Goal: Book appointment/travel/reservation

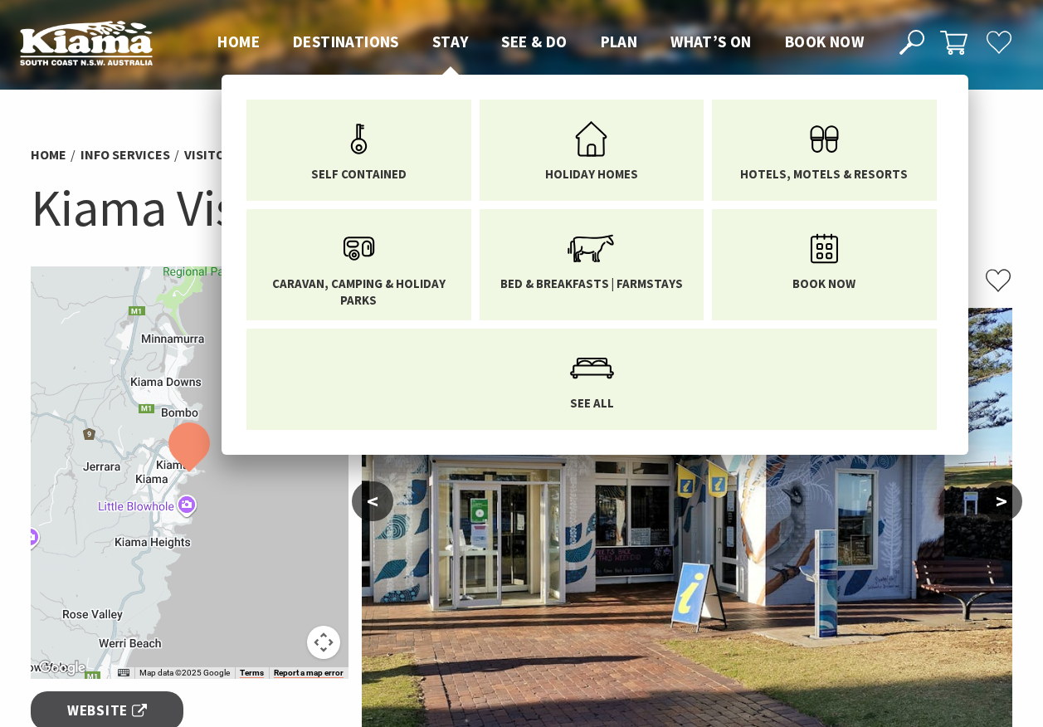
click at [454, 34] on span "Stay" at bounding box center [450, 42] width 36 height 20
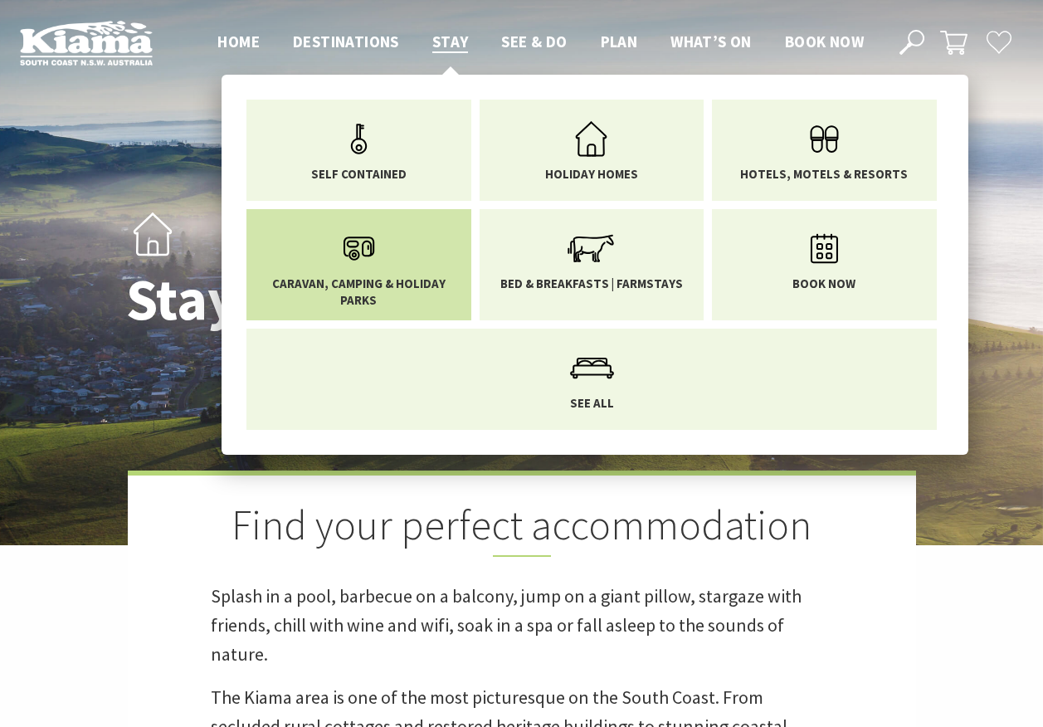
click at [390, 272] on link "Caravan, Camping & Holiday Parks" at bounding box center [359, 264] width 200 height 86
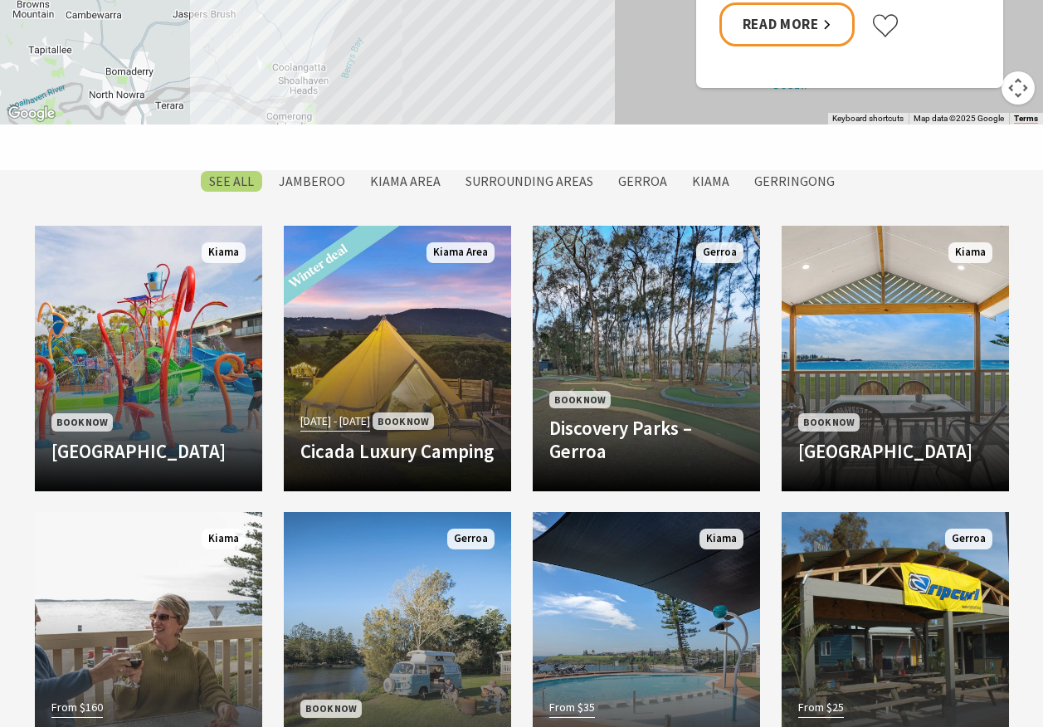
scroll to position [1327, 0]
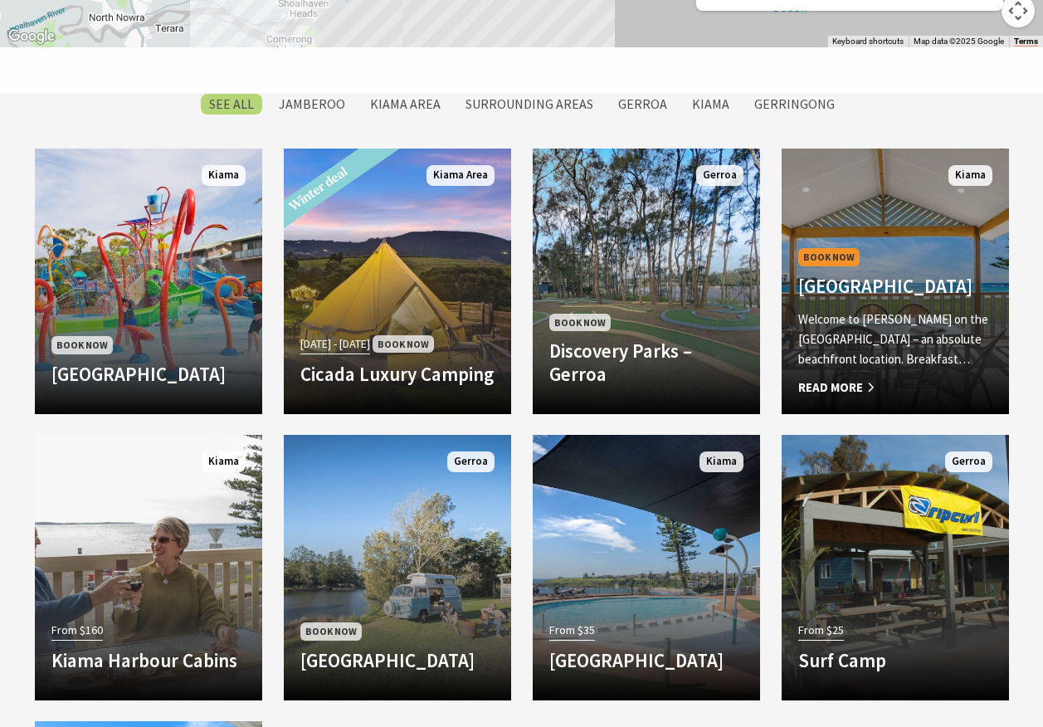
click at [879, 350] on p "Welcome to Kendalls on the Beach Holiday Park – an absolute beachfront location…" at bounding box center [895, 339] width 194 height 60
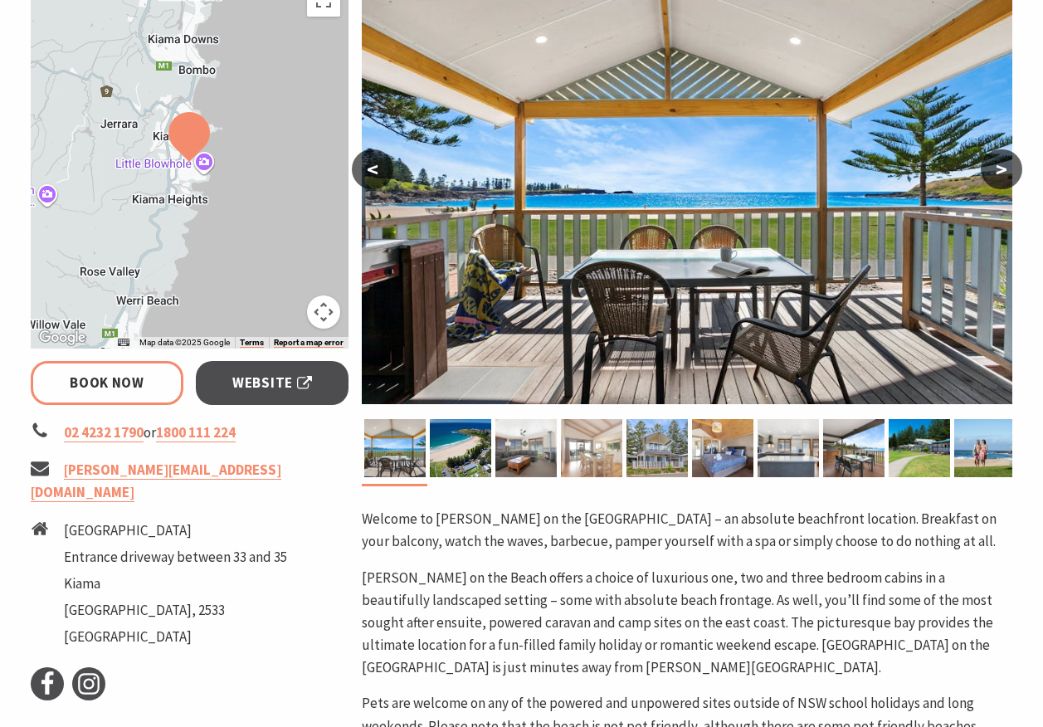
select select "3"
select select "2"
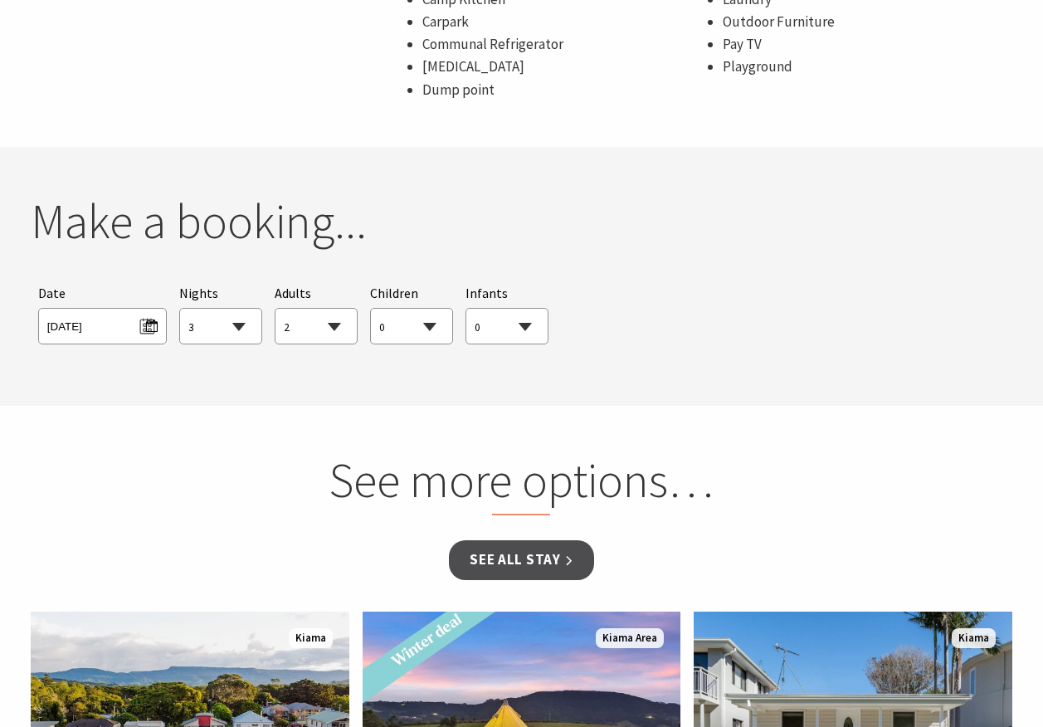
scroll to position [1410, 0]
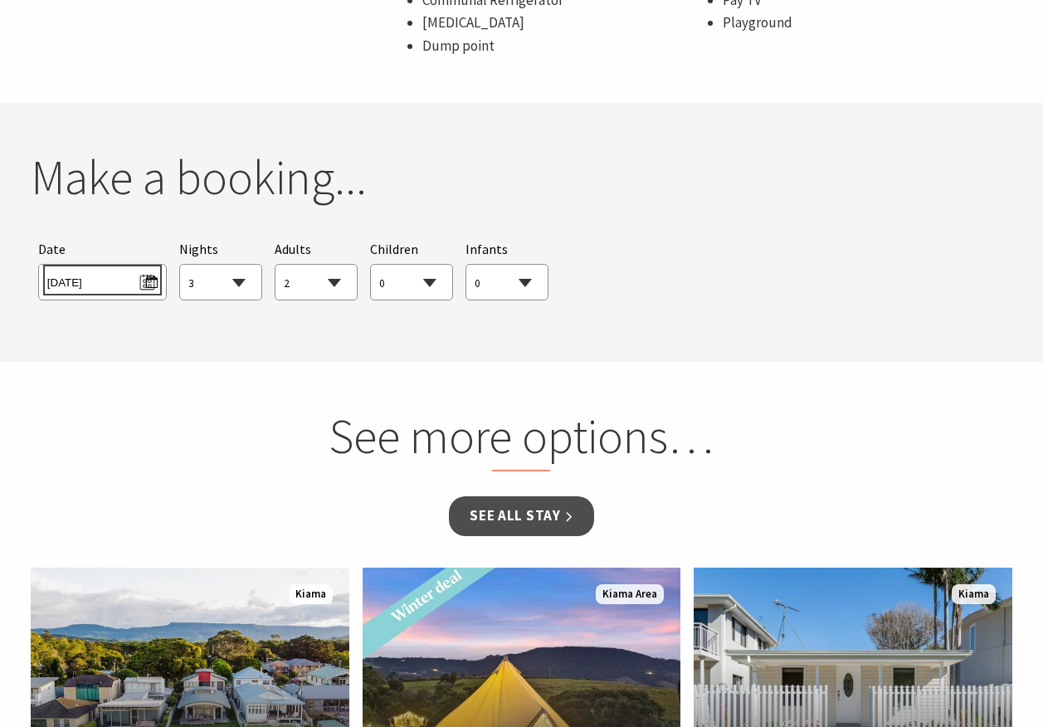
click at [149, 277] on span "Thu 02/10/2025" at bounding box center [102, 280] width 110 height 22
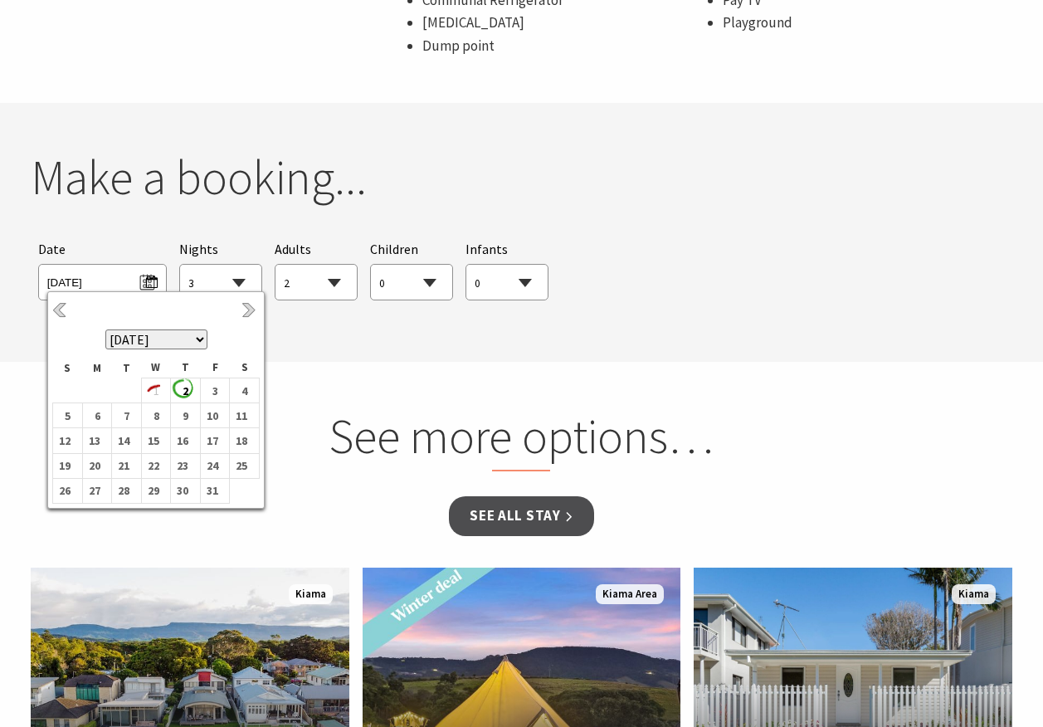
click at [200, 340] on select "October 2025 November 2025 December 2025 January 2026 February 2026 March 2026 …" at bounding box center [156, 339] width 102 height 20
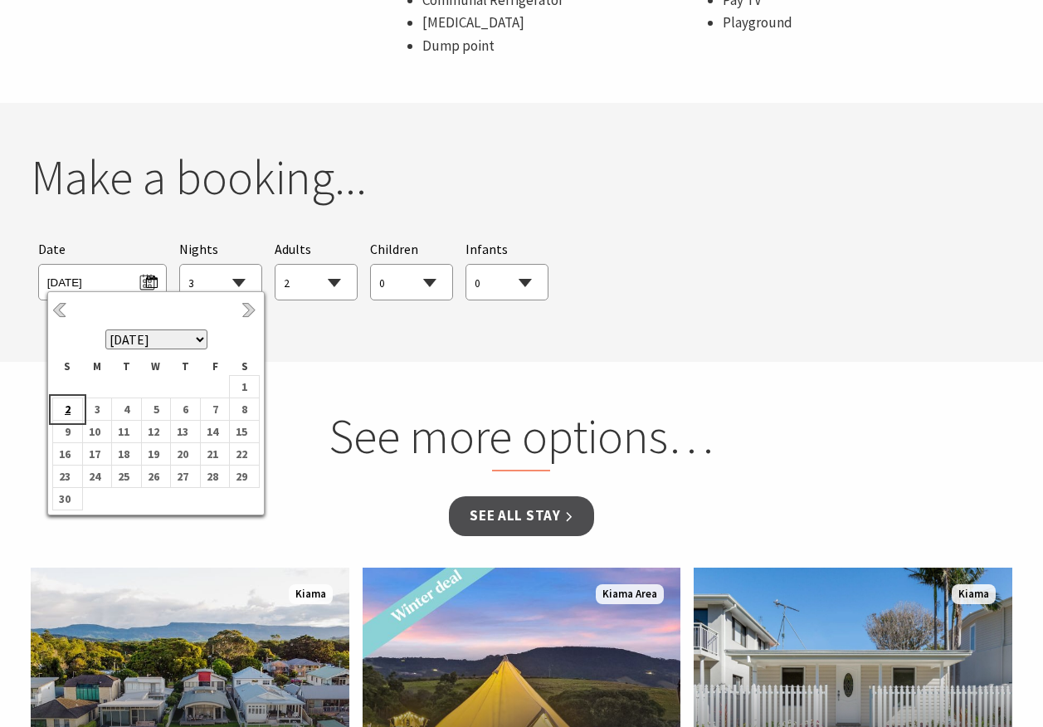
click at [67, 406] on b "2" at bounding box center [64, 409] width 22 height 22
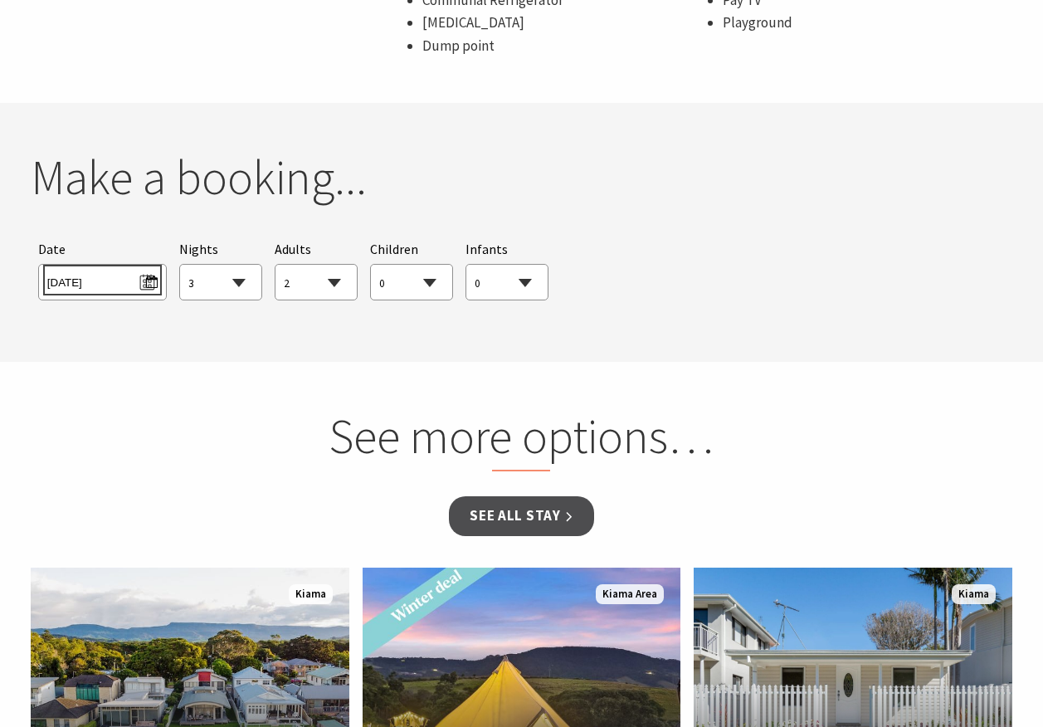
click at [152, 282] on span "Sun 02/11/2025" at bounding box center [102, 280] width 110 height 22
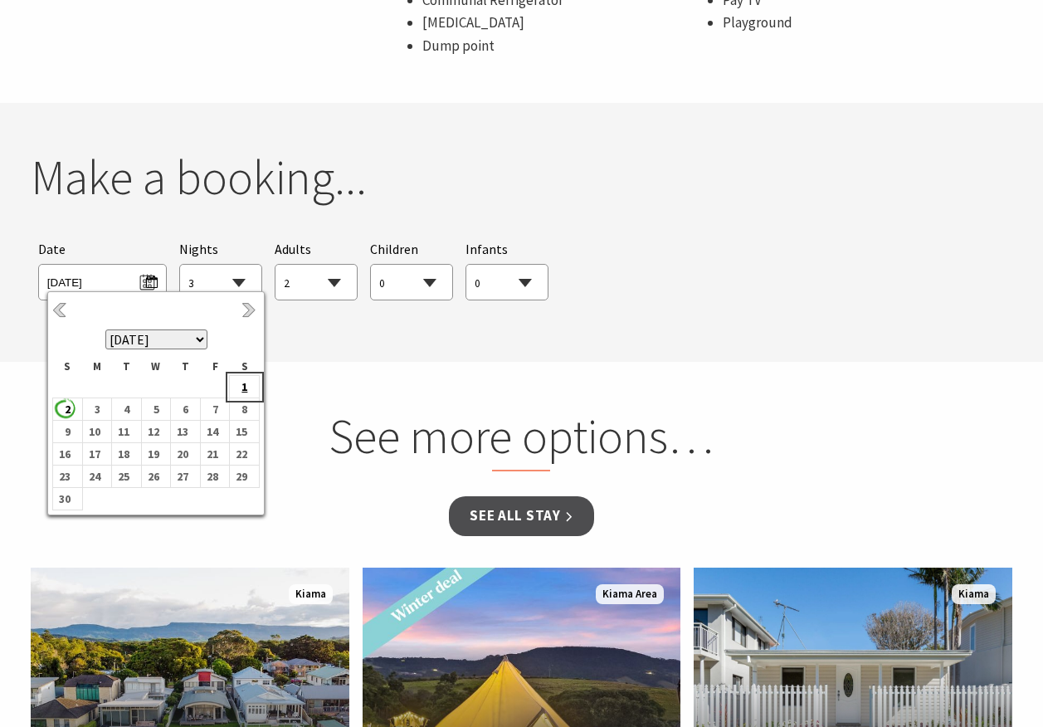
click at [243, 382] on b "1" at bounding box center [241, 387] width 22 height 22
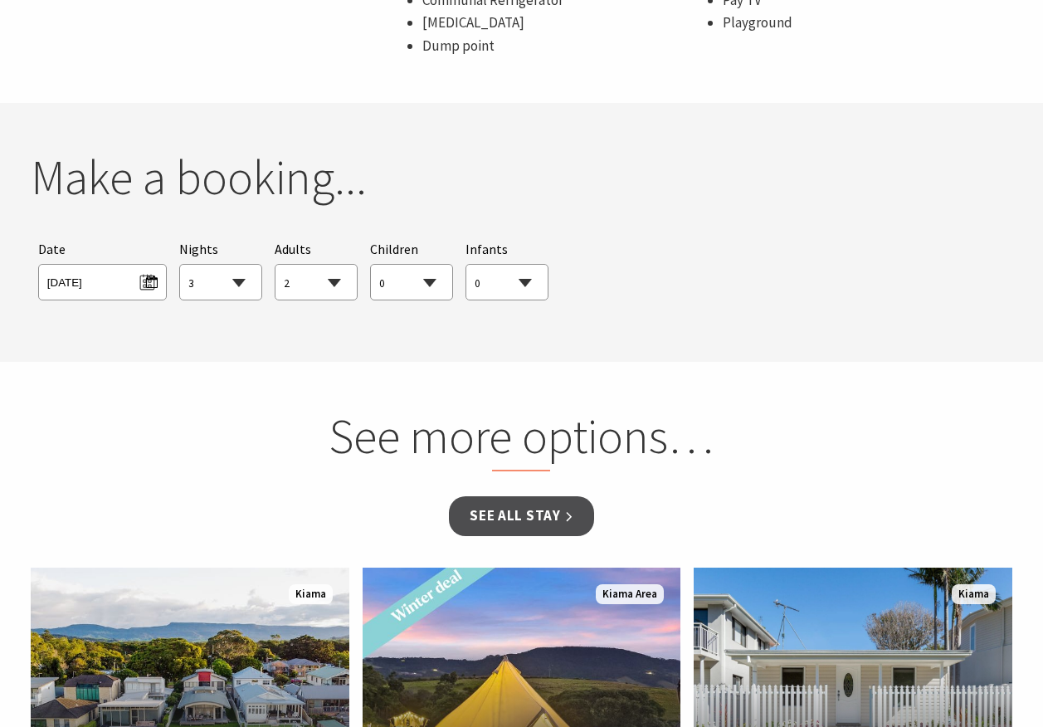
click at [240, 287] on select "1 2 3 4 5 6 7 8 9 10 11 12 13 14 15 16 17 18 19 20 21 22 23 24 25 26 27 28 29 30" at bounding box center [220, 283] width 81 height 36
select select "7"
click at [180, 265] on select "1 2 3 4 5 6 7 8 9 10 11 12 13 14 15 16 17 18 19 20 21 22 23 24 25 26 27 28 29 30" at bounding box center [220, 283] width 81 height 36
click at [335, 283] on select "0 1 2 3 4 5 6 7 8 9 10 11 12 13 14 15 16 17 18 19 20 21 22 23 24 25 26 27 28 29…" at bounding box center [315, 283] width 81 height 36
select select "3"
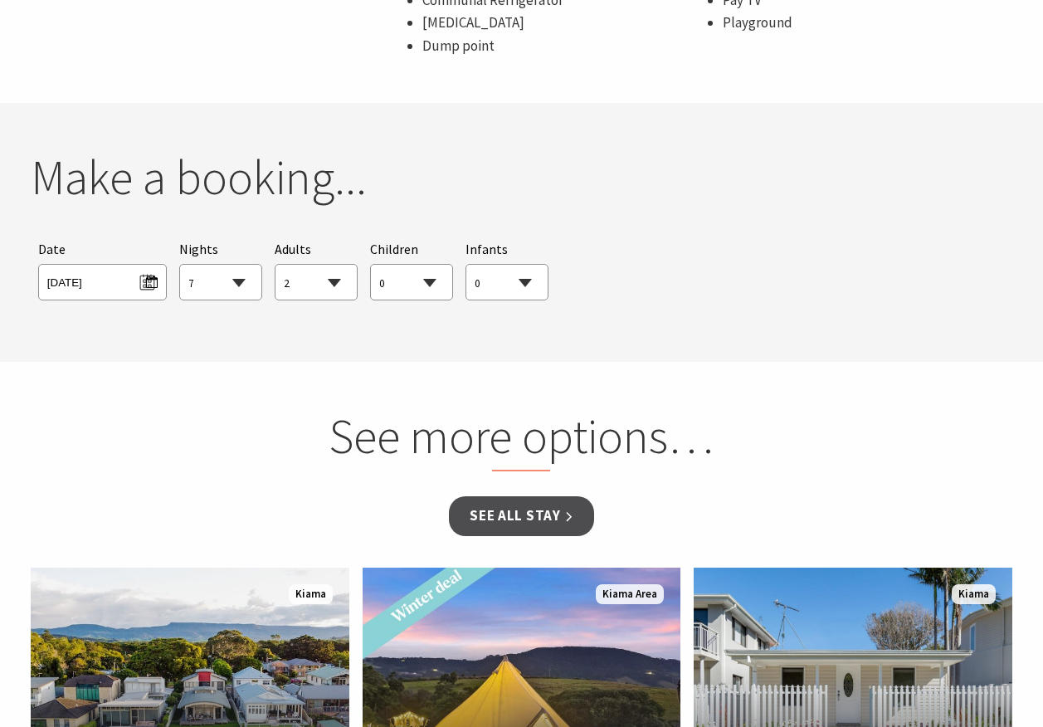
click at [275, 265] on select "0 1 2 3 4 5 6 7 8 9 10 11 12 13 14 15 16 17 18 19 20 21 22 23 24 25 26 27 28 29…" at bounding box center [315, 283] width 81 height 36
click at [525, 279] on select "0 1 2 3 4 5 6 7 8 9 10 11 12 13 14 15 16 17 18 19 20 21 22 23 24 25 26 27 28 29…" at bounding box center [506, 283] width 81 height 36
select select "1"
click at [466, 265] on select "0 1 2 3 4 5 6 7 8 9 10 11 12 13 14 15 16 17 18 19 20 21 22 23 24 25 26 27 28 29…" at bounding box center [506, 283] width 81 height 36
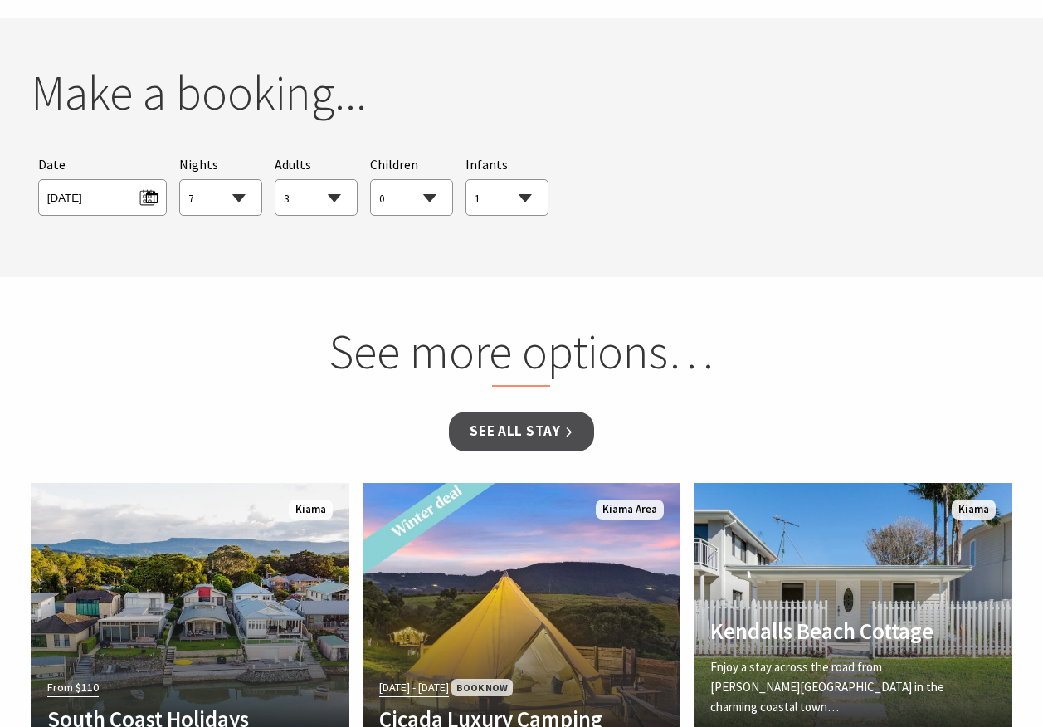
scroll to position [1493, 0]
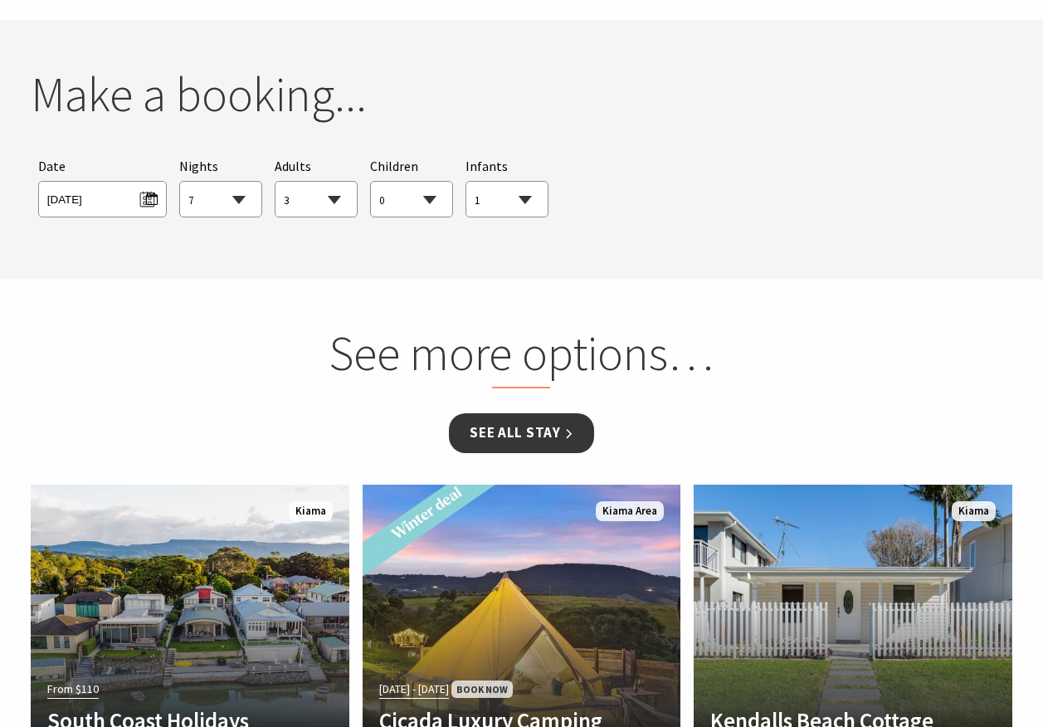
click at [542, 436] on link "See all Stay" at bounding box center [521, 432] width 144 height 39
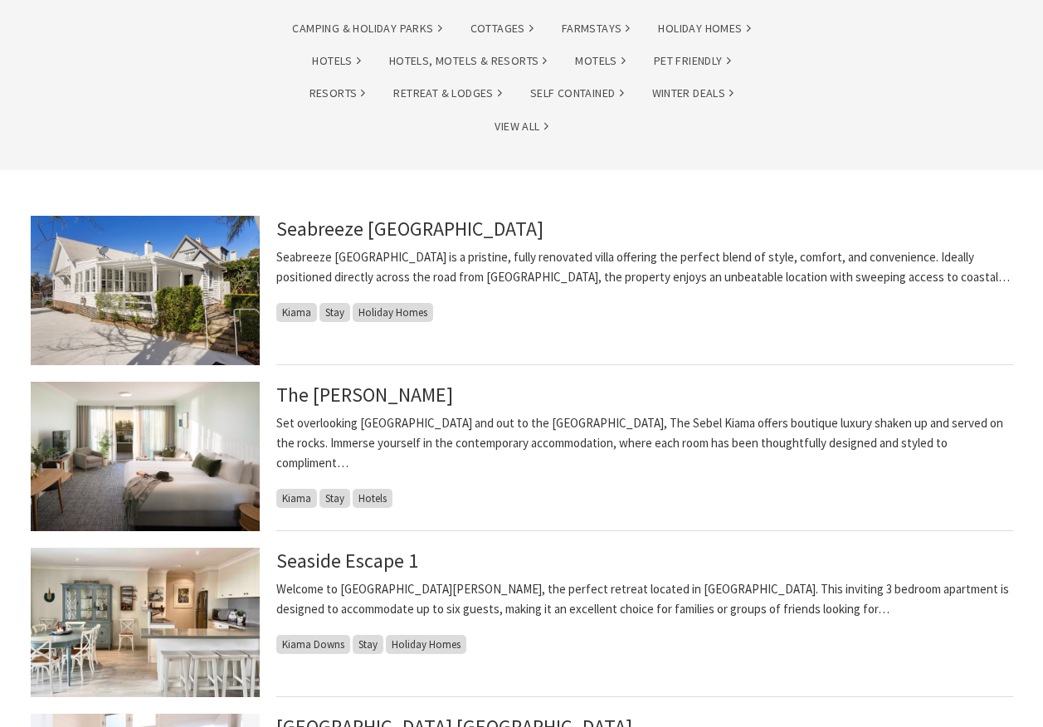
scroll to position [249, 0]
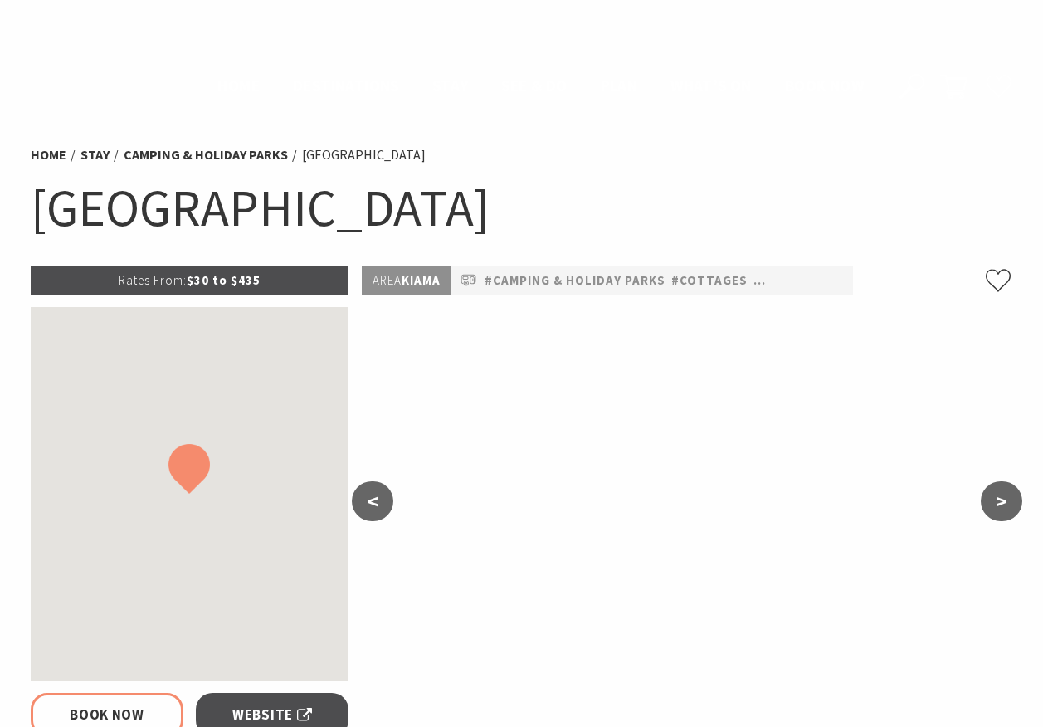
select select "7"
select select "3"
select select "1"
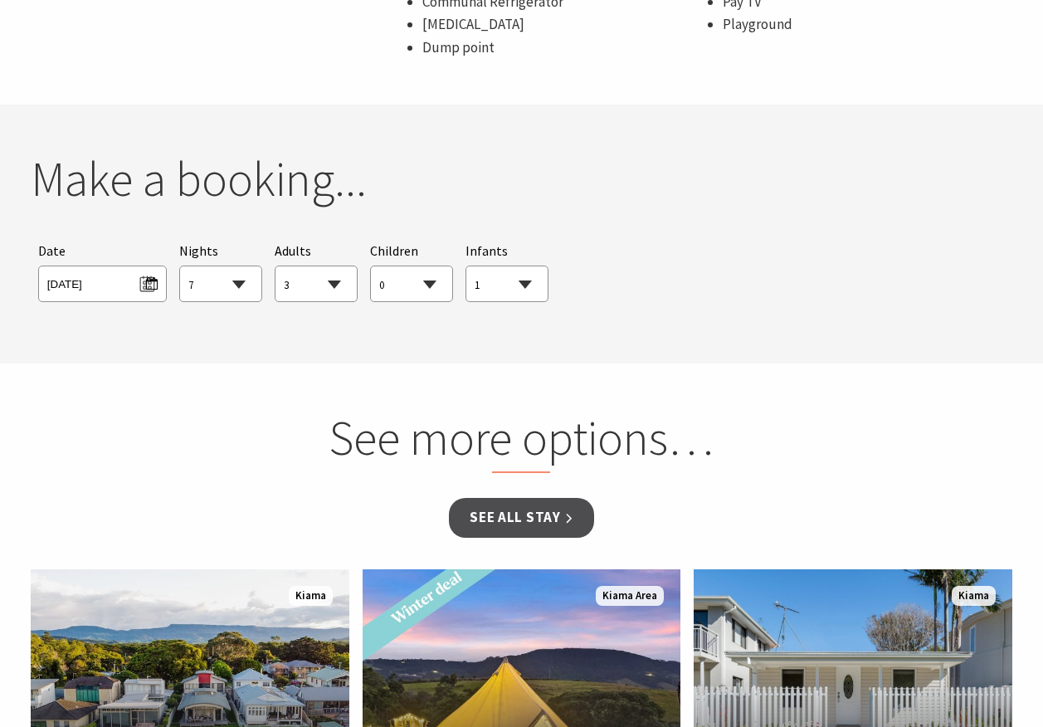
scroll to position [1410, 0]
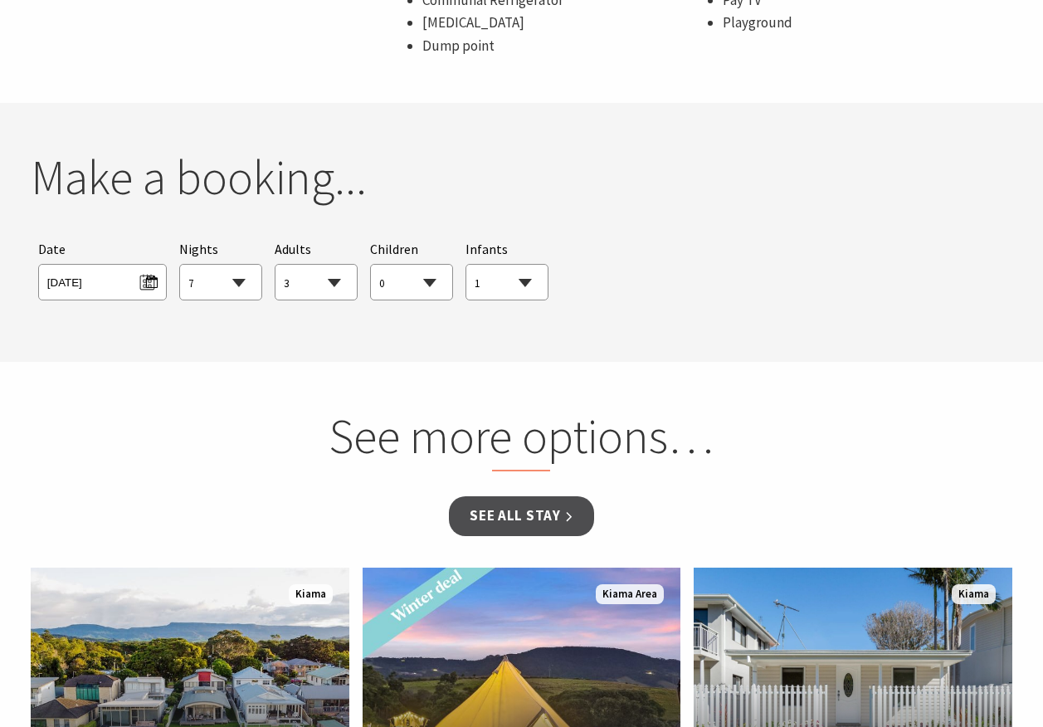
click at [607, 284] on div "Searching for Accommodation Tours Events Car Hire Packages Date Sat 01/11/2025 …" at bounding box center [522, 269] width 982 height 77
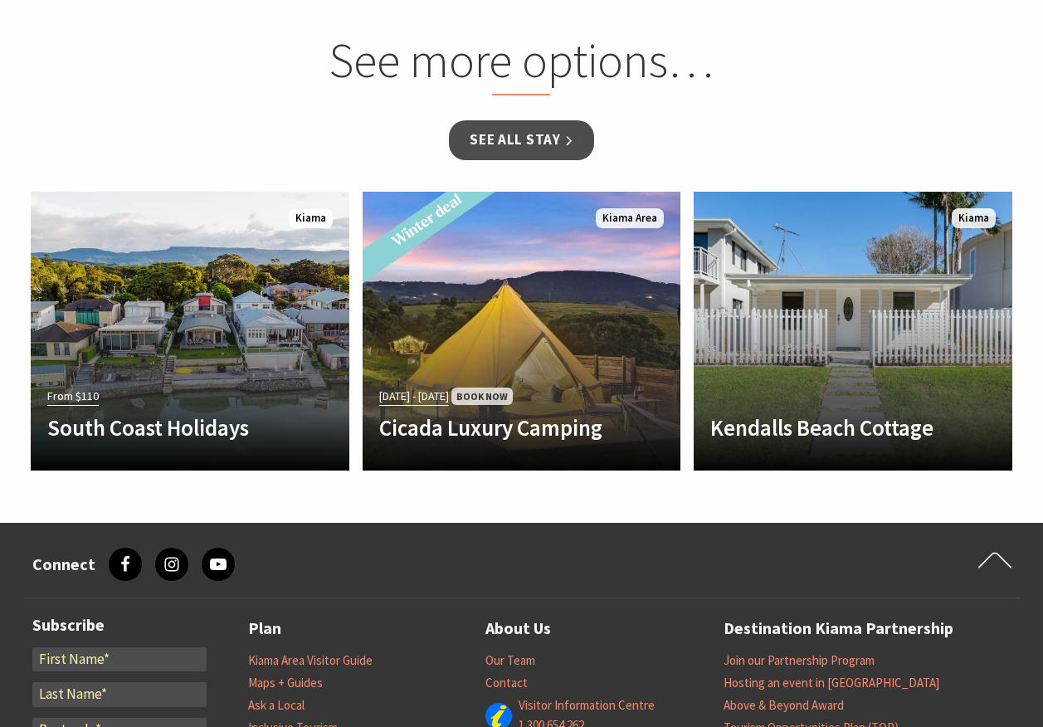
scroll to position [1908, 0]
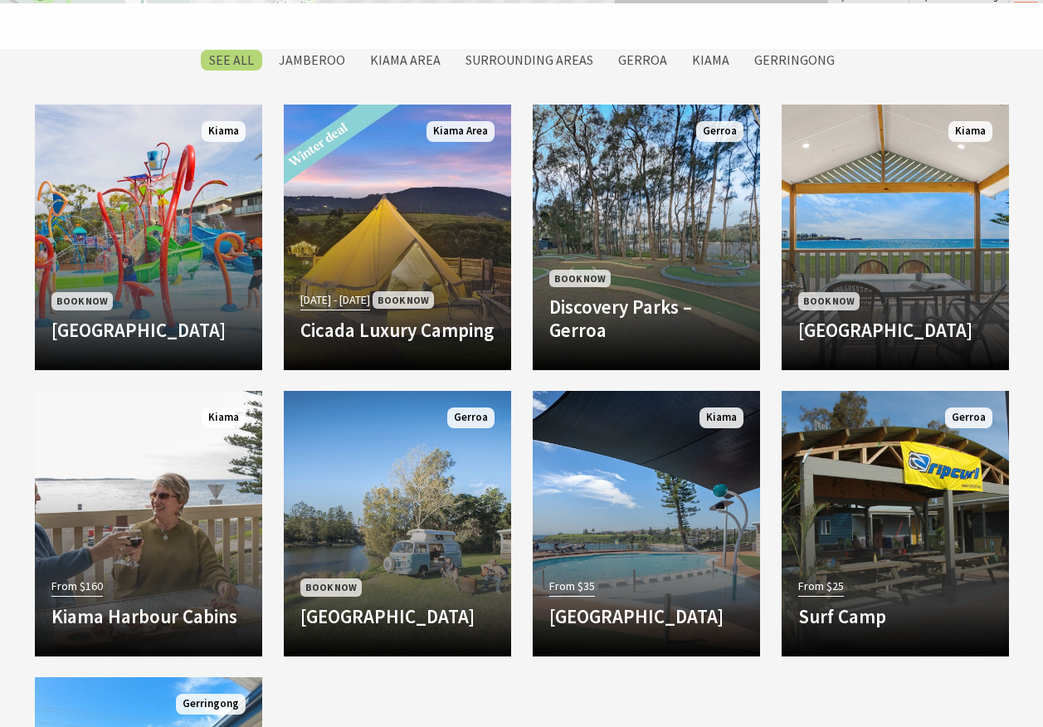
scroll to position [1410, 0]
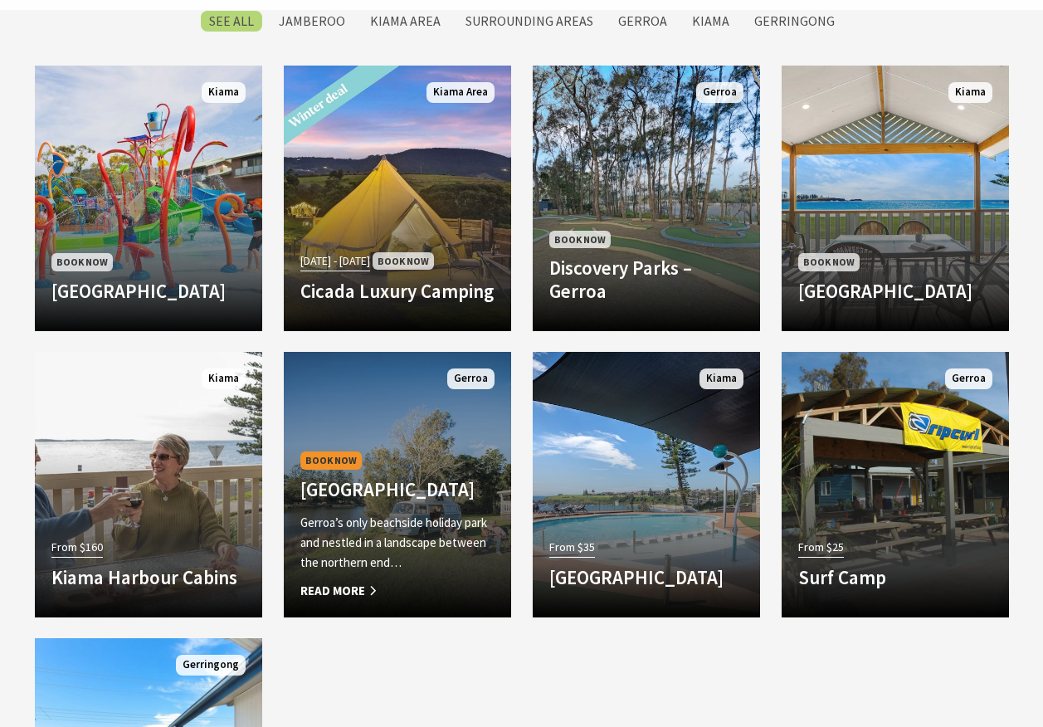
click at [430, 517] on p "Gerroa’s only beachside holiday park and nestled in a landscape between the nor…" at bounding box center [397, 543] width 194 height 60
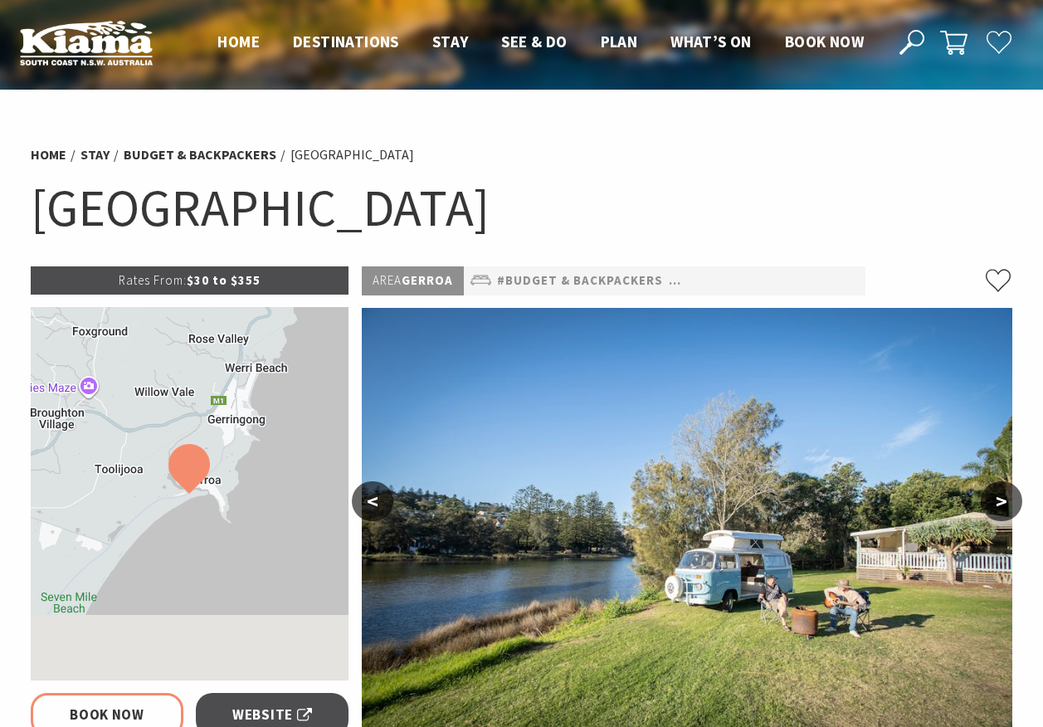
select select "7"
select select "3"
select select "1"
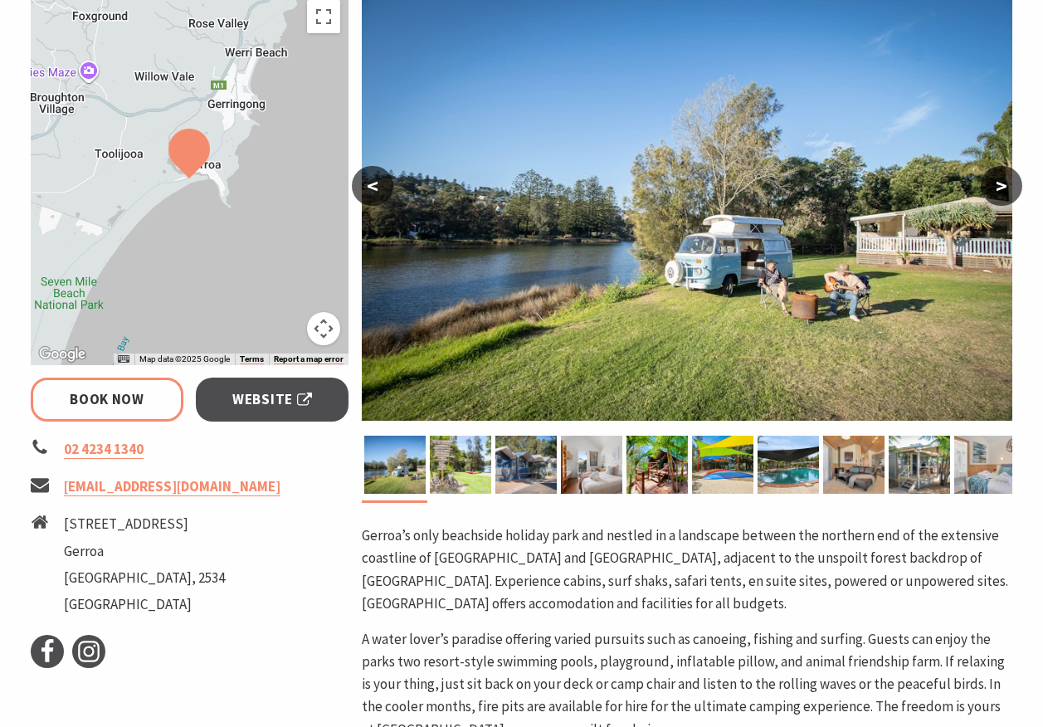
scroll to position [415, 0]
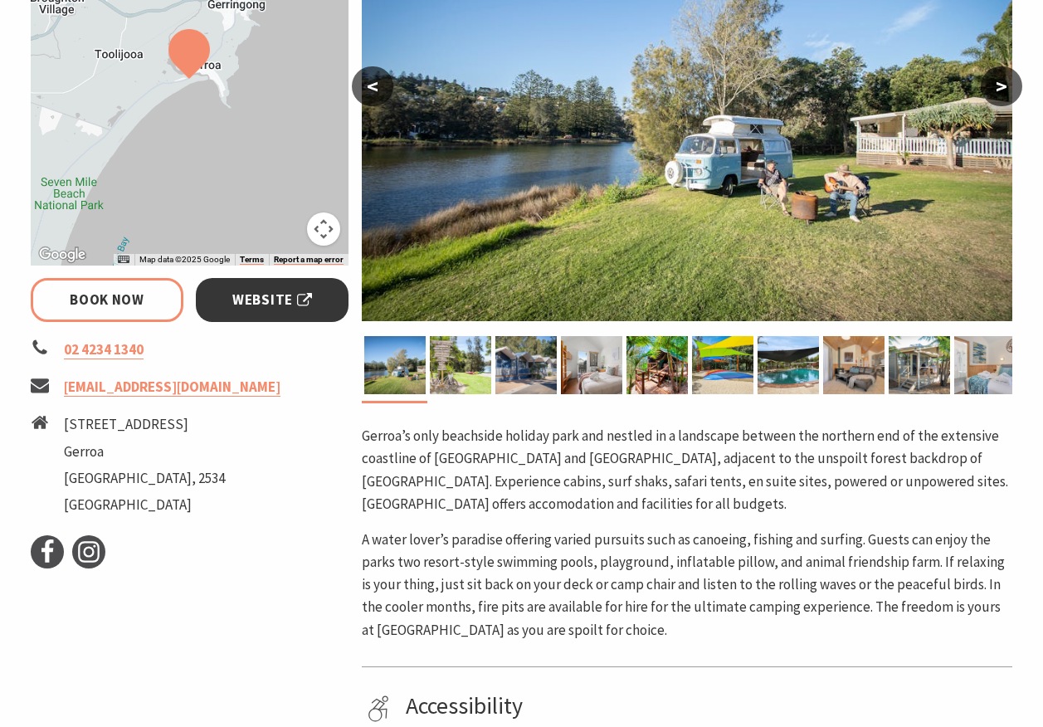
click at [296, 301] on span "Website" at bounding box center [272, 300] width 80 height 22
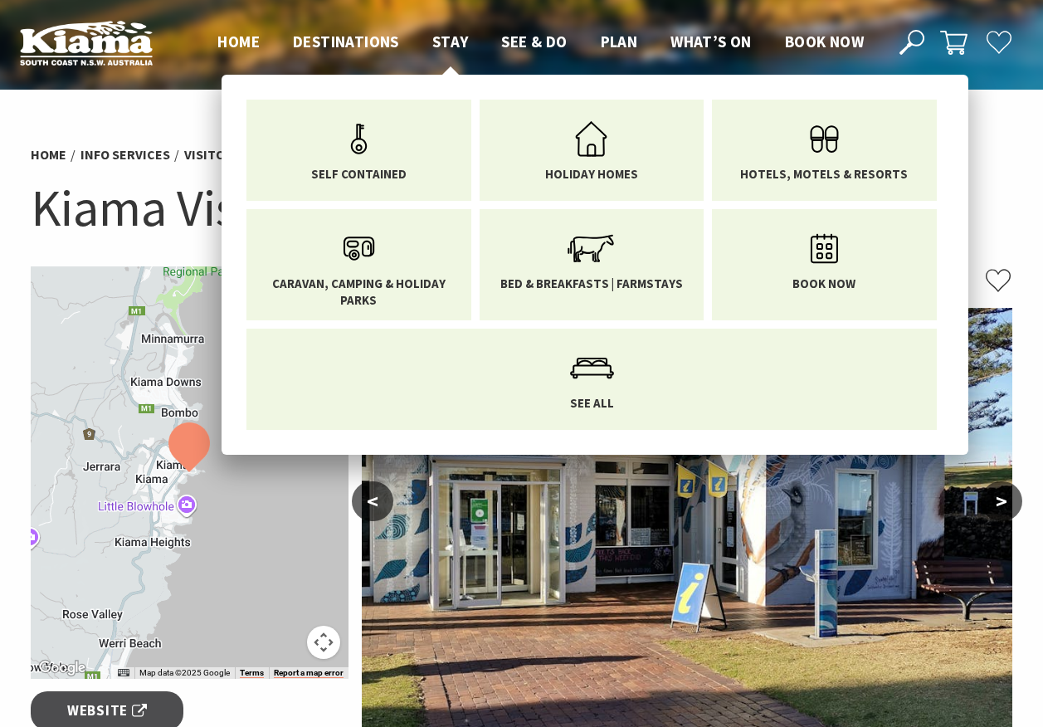
click at [456, 40] on span "Stay" at bounding box center [450, 42] width 36 height 20
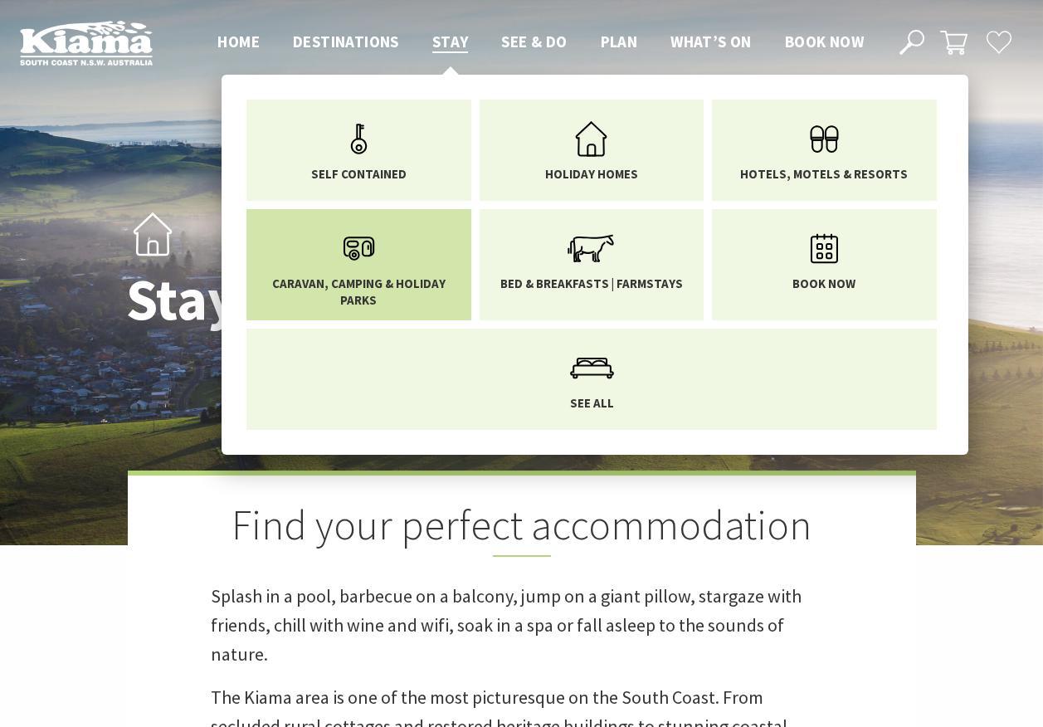
click at [374, 269] on icon "Main Menu" at bounding box center [359, 248] width 54 height 54
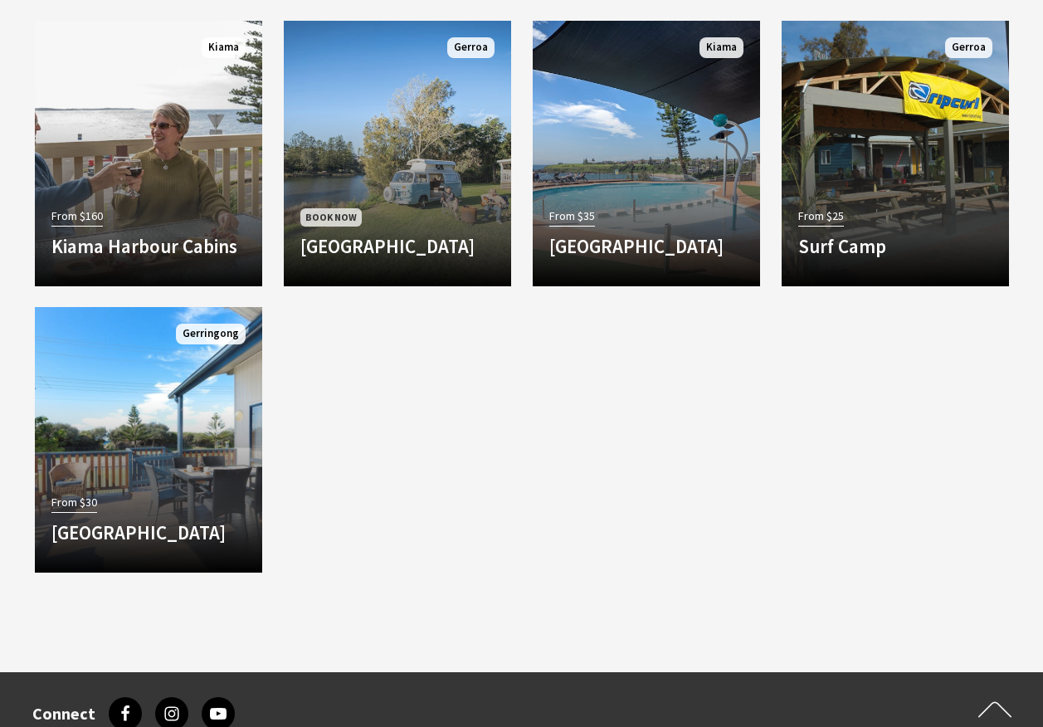
scroll to position [1742, 0]
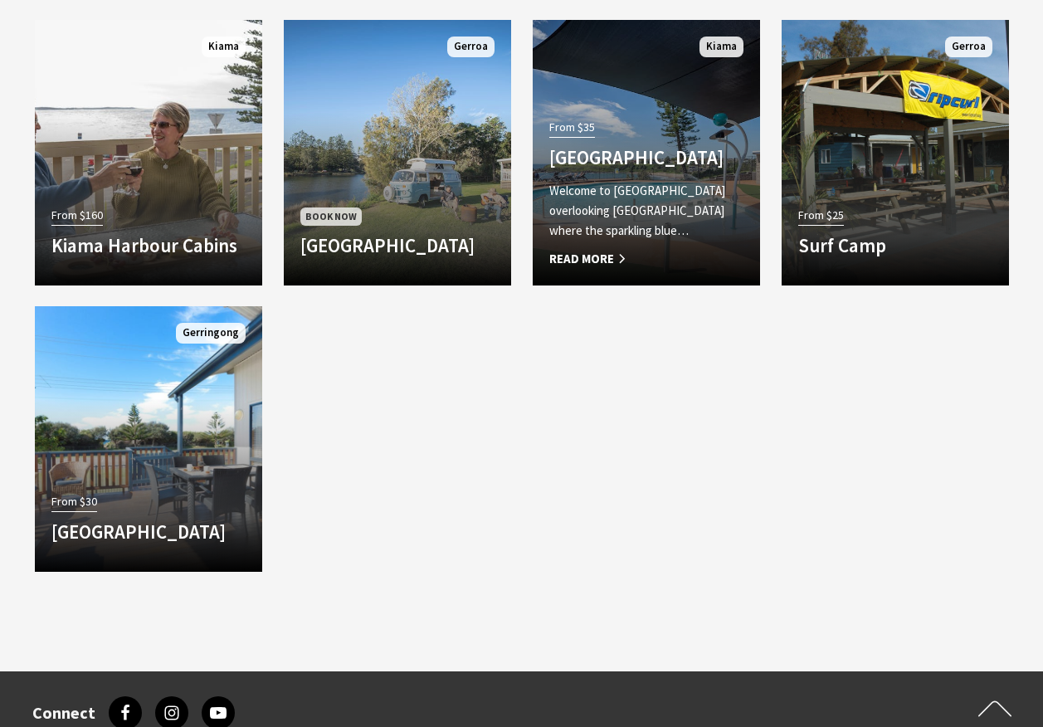
click at [606, 213] on p "Welcome to [GEOGRAPHIC_DATA] overlooking [GEOGRAPHIC_DATA] where the sparkling …" at bounding box center [646, 211] width 194 height 60
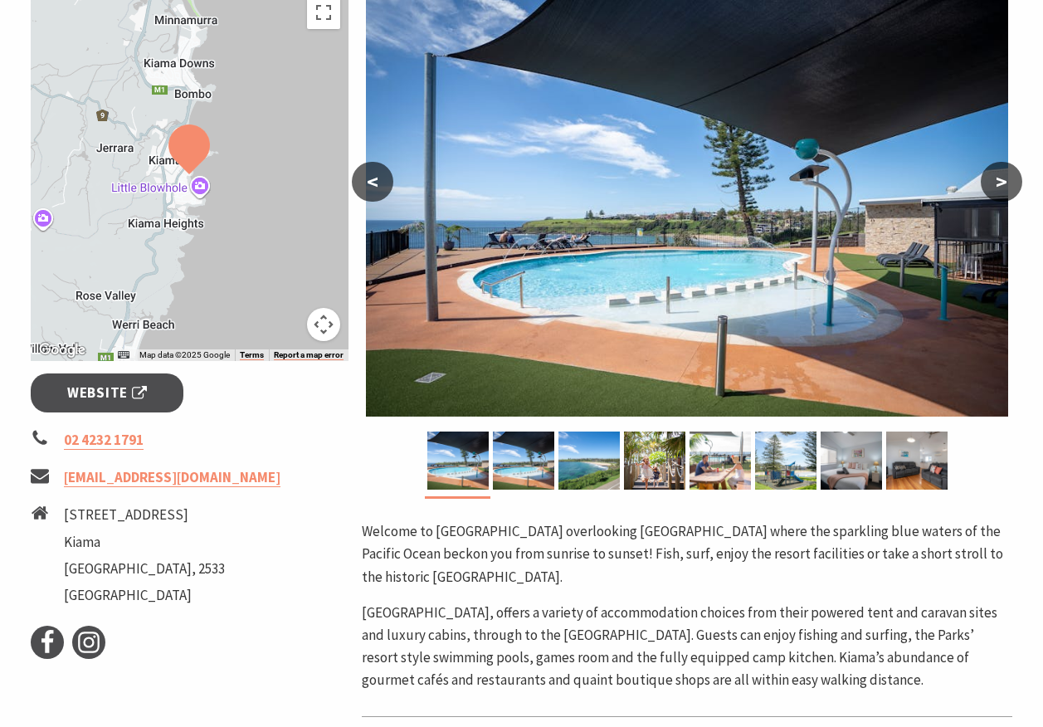
scroll to position [415, 0]
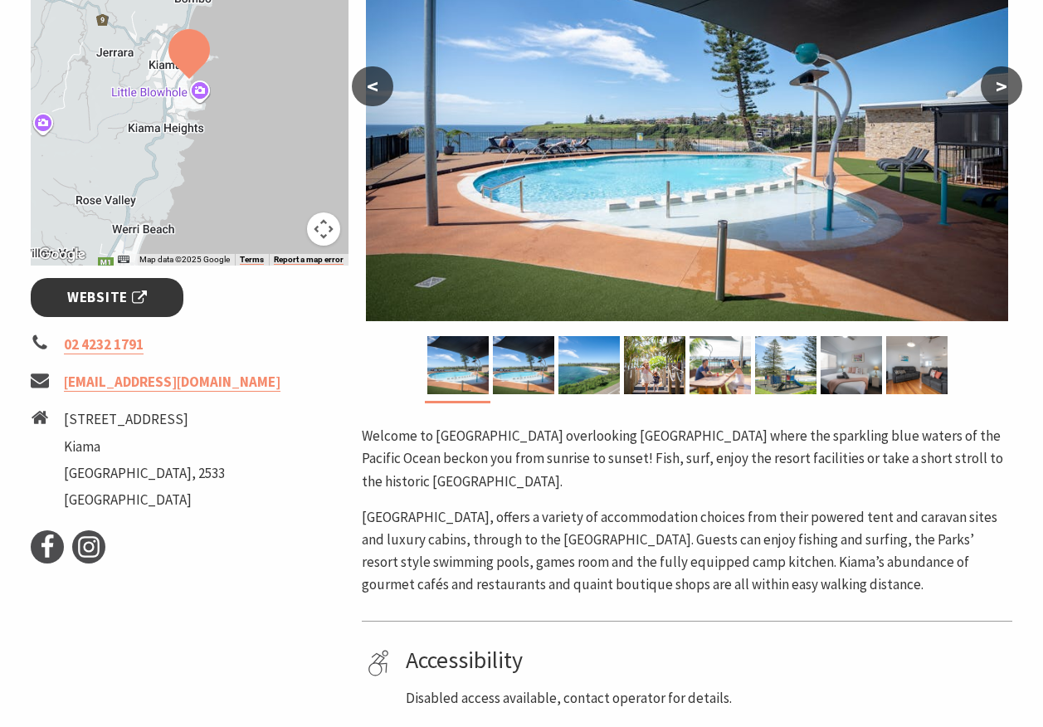
click at [129, 287] on span "Website" at bounding box center [107, 297] width 80 height 22
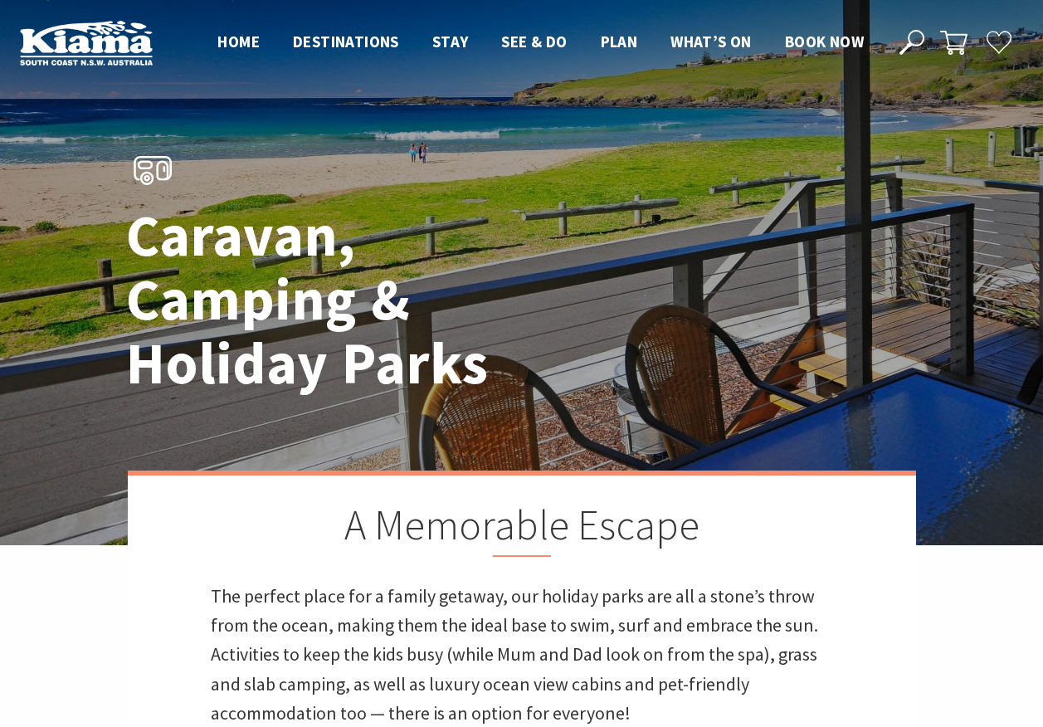
scroll to position [1742, 0]
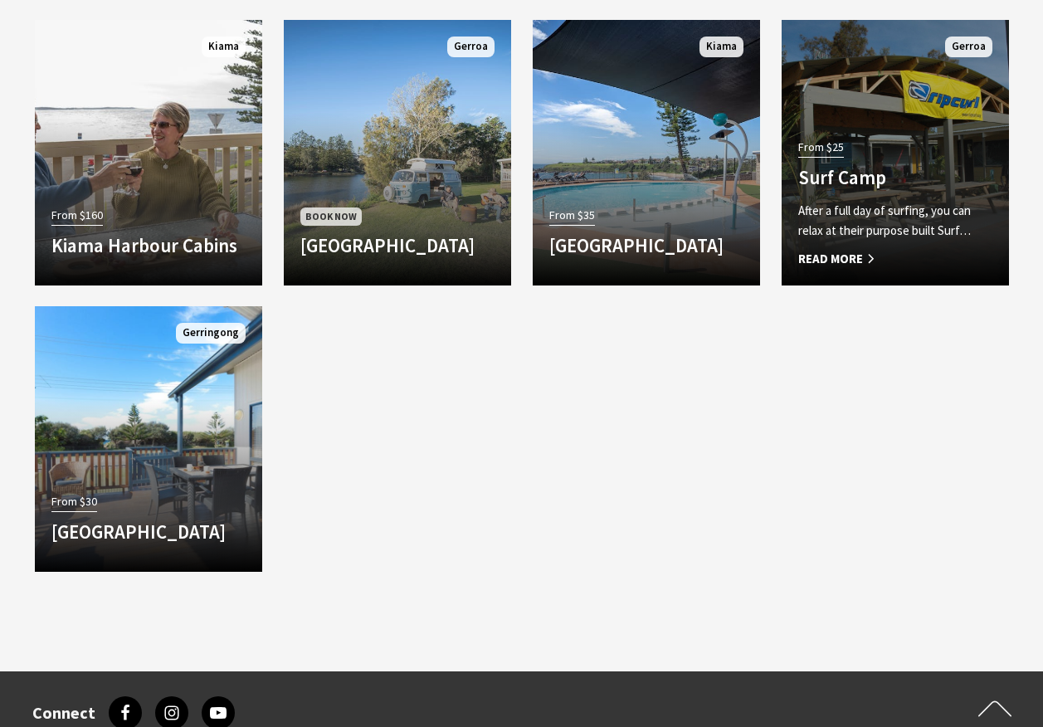
click at [853, 207] on p "After a full day of surfing, you can relax at their purpose built Surf…" at bounding box center [895, 221] width 194 height 40
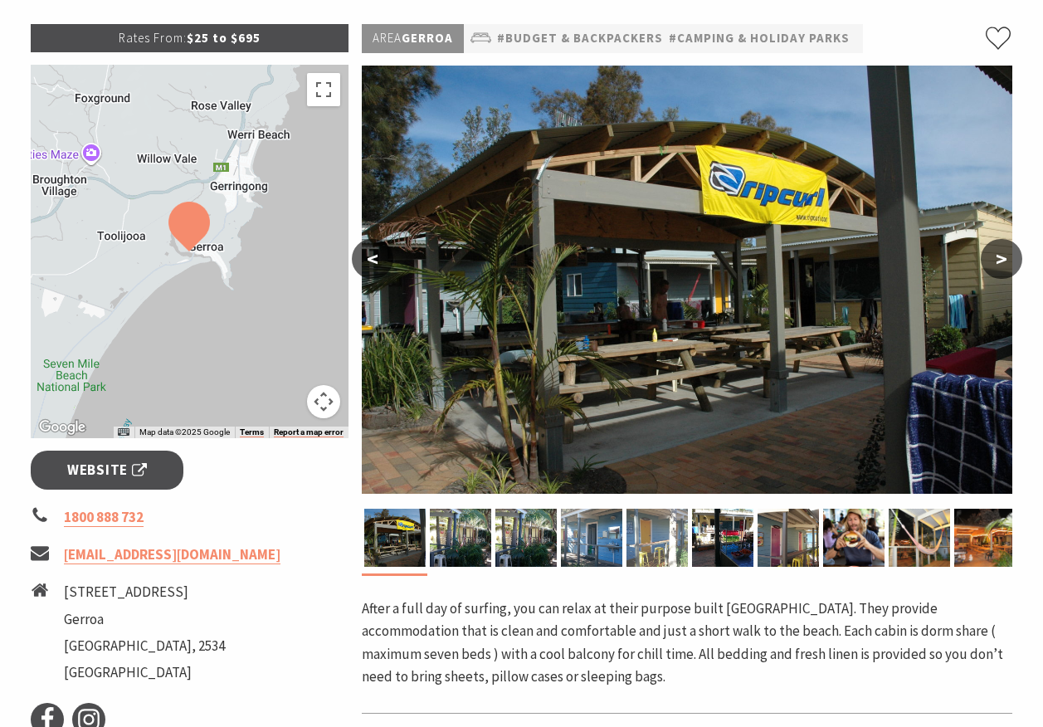
scroll to position [249, 0]
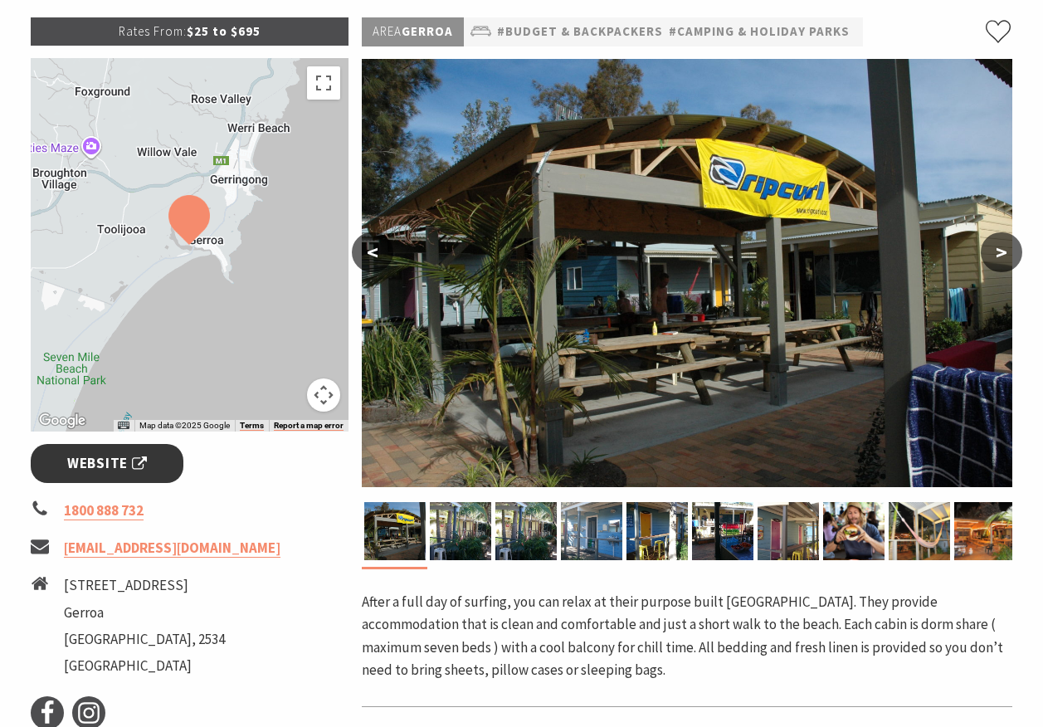
click at [97, 464] on span "Website" at bounding box center [107, 463] width 80 height 22
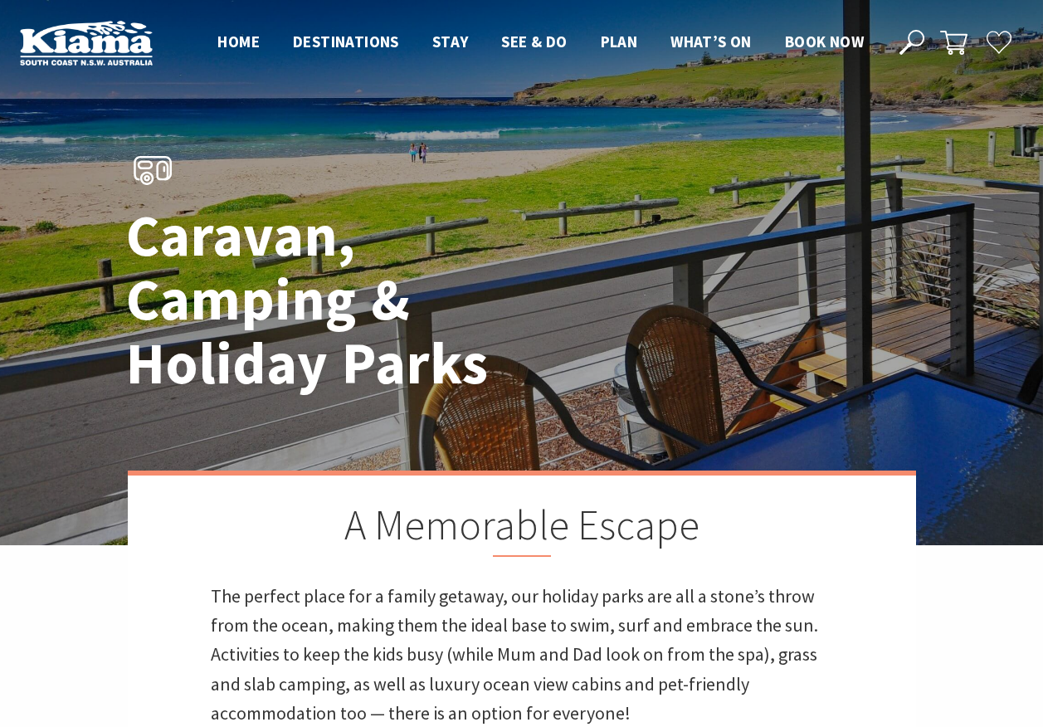
scroll to position [1742, 0]
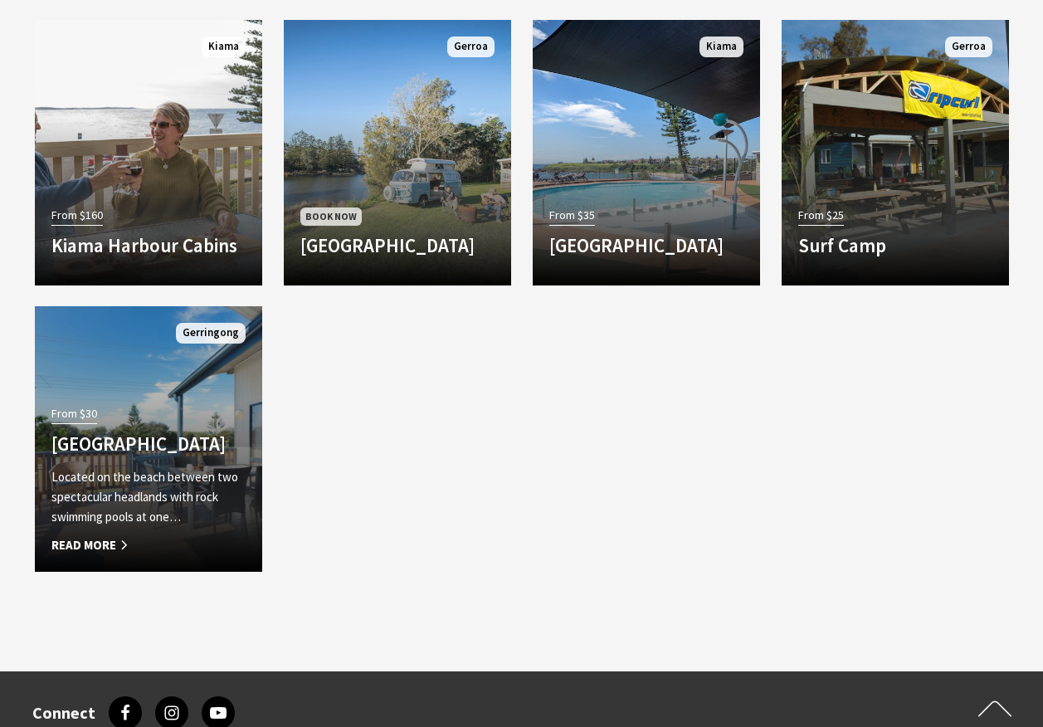
click at [177, 484] on p "Located on the beach between two spectacular headlands with rock swimming pools…" at bounding box center [148, 497] width 194 height 60
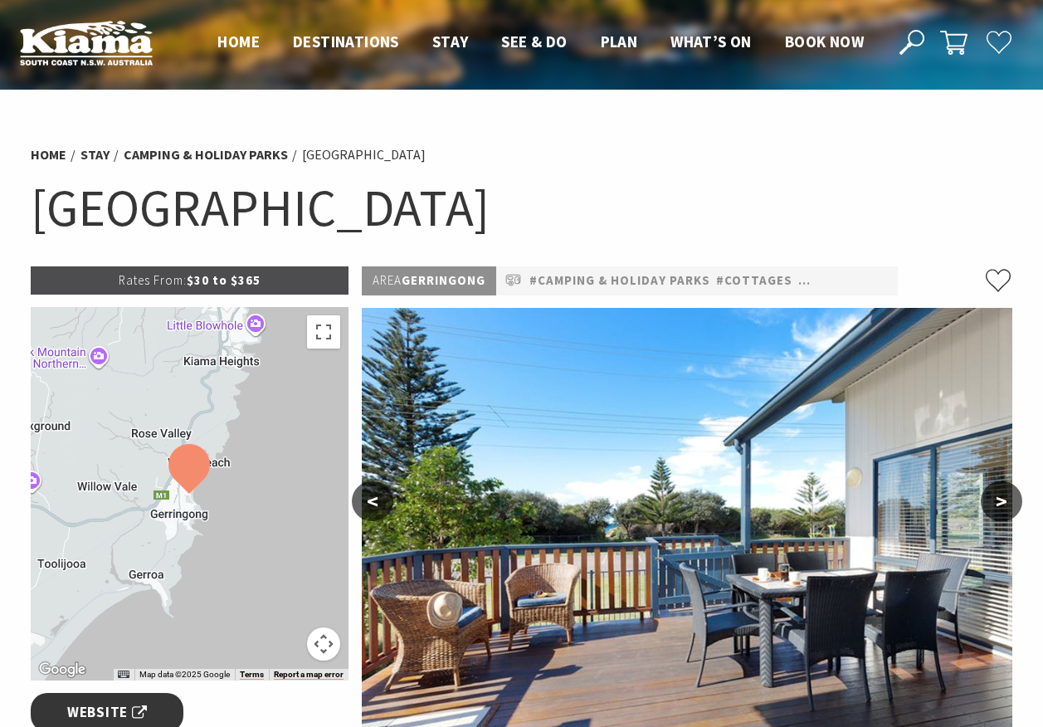
click at [132, 701] on span "Website" at bounding box center [107, 712] width 80 height 22
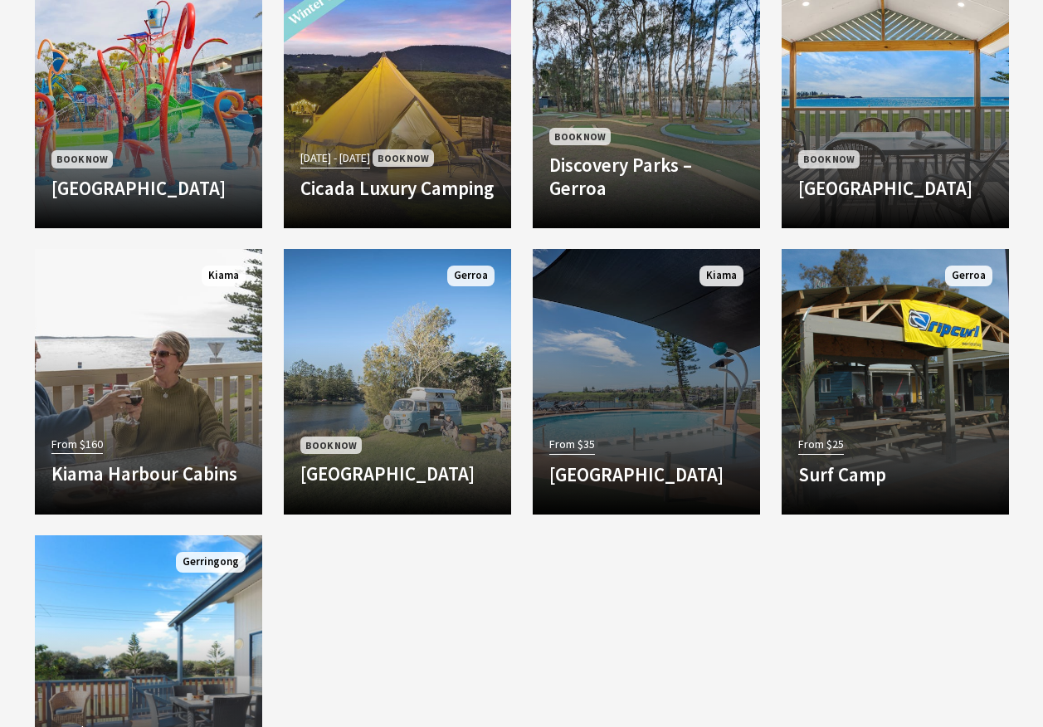
scroll to position [1493, 0]
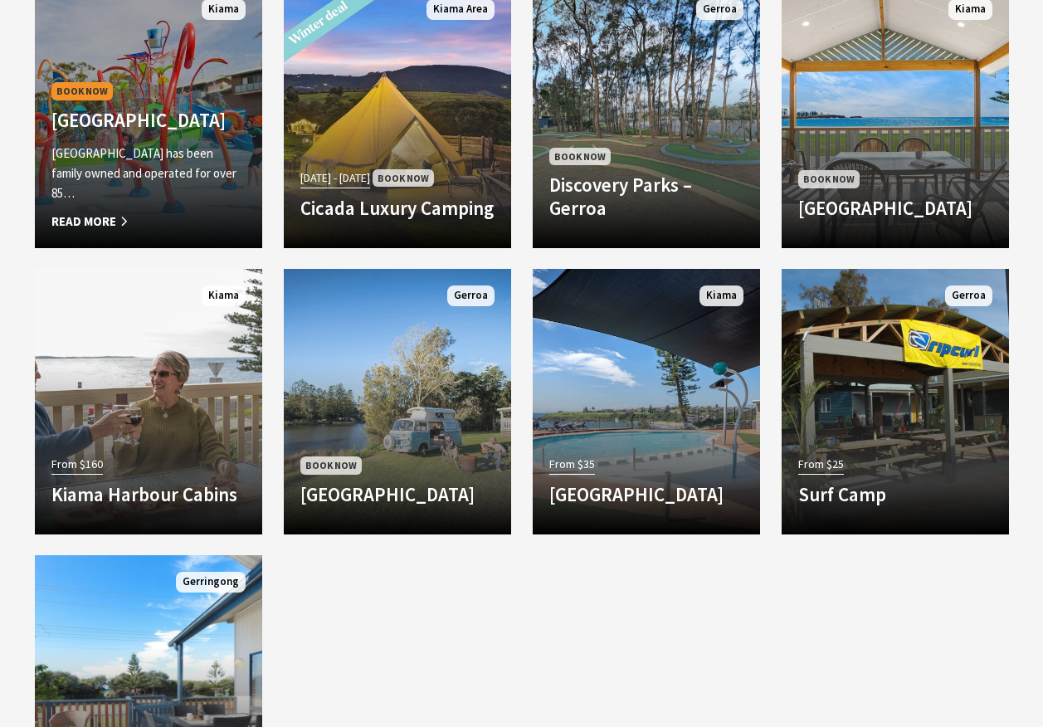
click at [180, 187] on p "[GEOGRAPHIC_DATA] has been family owned and operated for over 85…" at bounding box center [148, 173] width 194 height 60
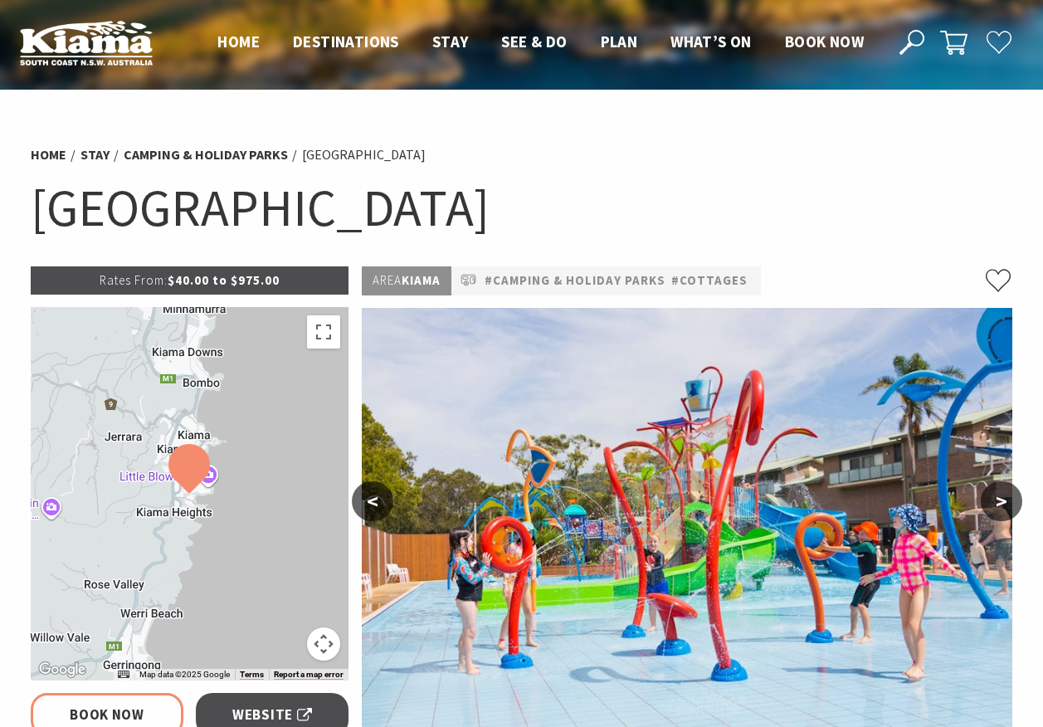
select select "7"
select select "3"
select select "1"
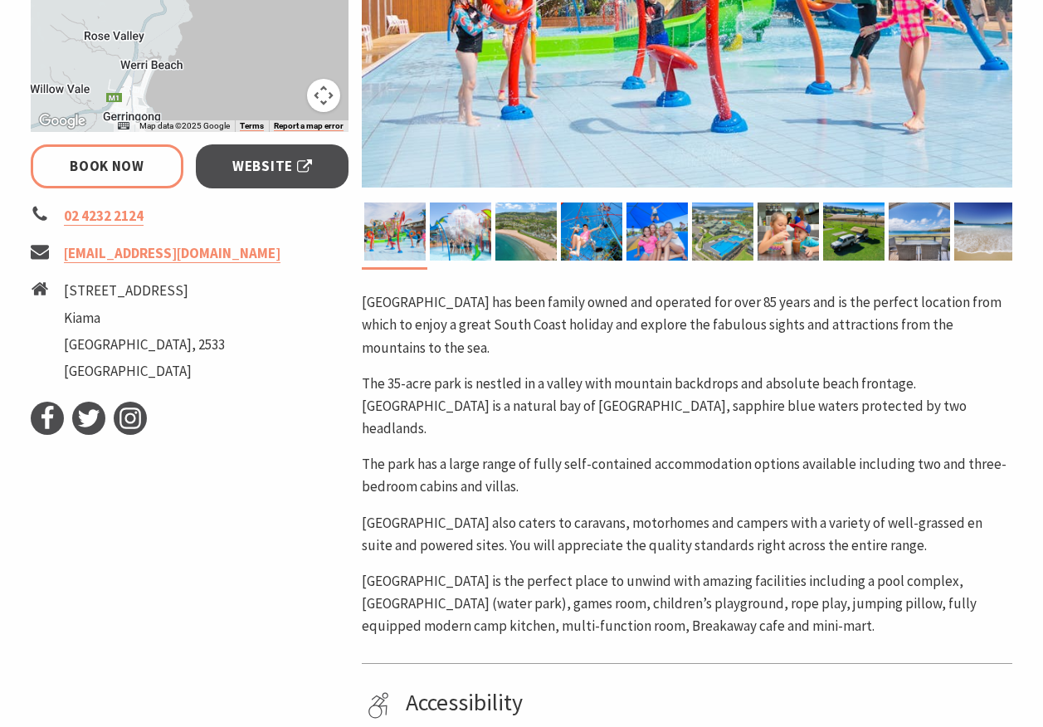
scroll to position [415, 0]
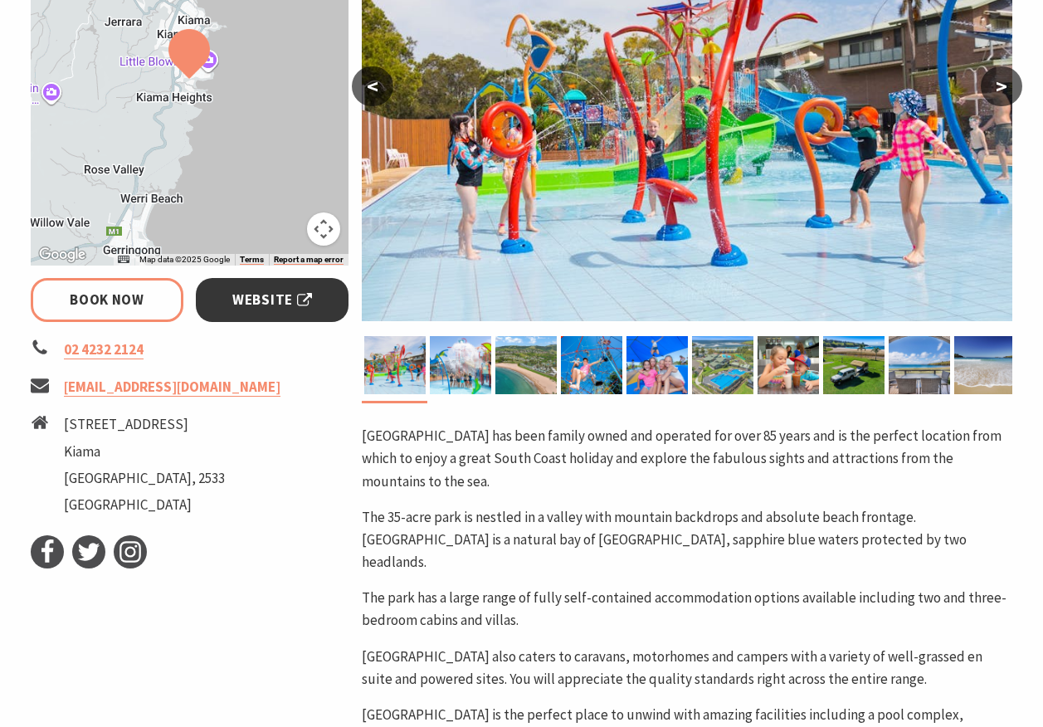
click at [292, 294] on span "Website" at bounding box center [272, 300] width 80 height 22
select select "7"
